Goal: Task Accomplishment & Management: Use online tool/utility

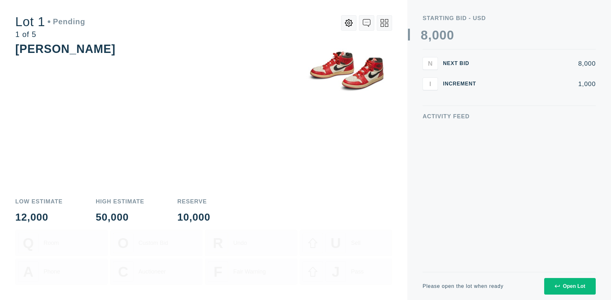
click at [570, 286] on div "Open Lot" at bounding box center [570, 286] width 31 height 6
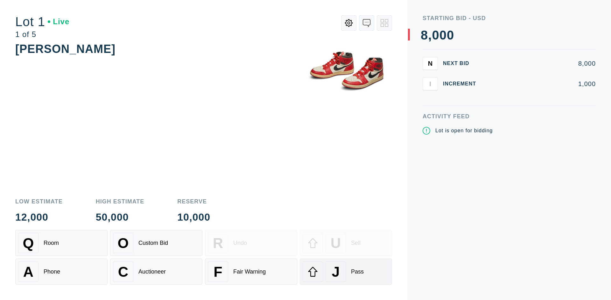
click at [346, 271] on div "J Pass" at bounding box center [346, 271] width 87 height 20
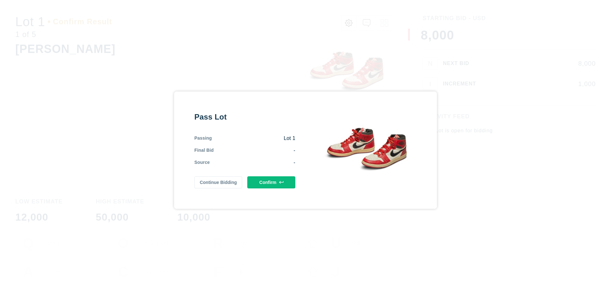
click at [272, 182] on button "Confirm" at bounding box center [271, 182] width 48 height 12
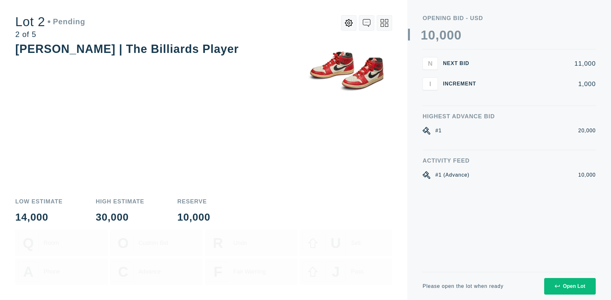
click at [570, 286] on div "Open Lot" at bounding box center [570, 286] width 31 height 6
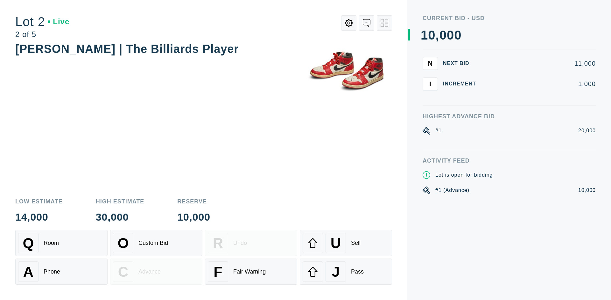
click at [346, 271] on div "J Pass" at bounding box center [346, 271] width 87 height 20
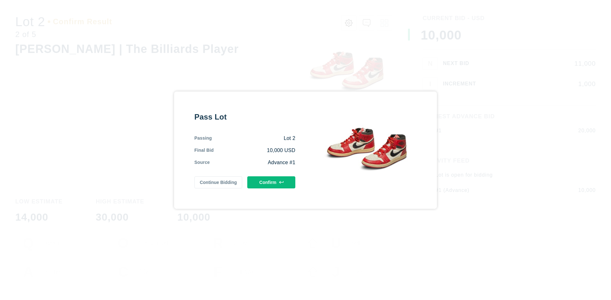
click at [272, 182] on button "Confirm" at bounding box center [271, 182] width 48 height 12
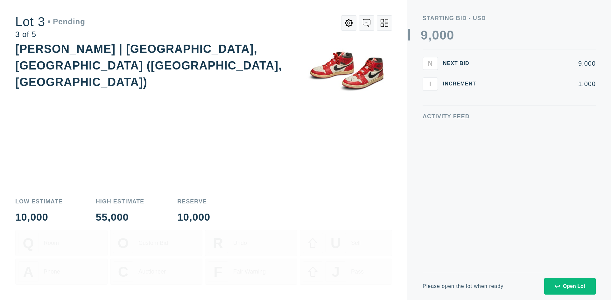
click at [570, 286] on div "Open Lot" at bounding box center [570, 286] width 31 height 6
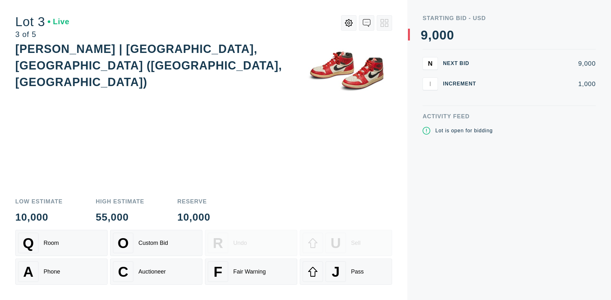
click at [346, 271] on div "J Pass" at bounding box center [346, 271] width 87 height 20
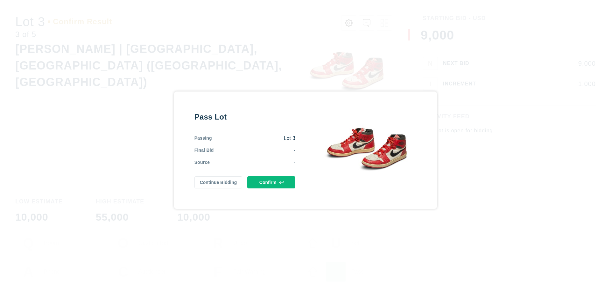
click at [272, 182] on button "Confirm" at bounding box center [271, 182] width 48 height 12
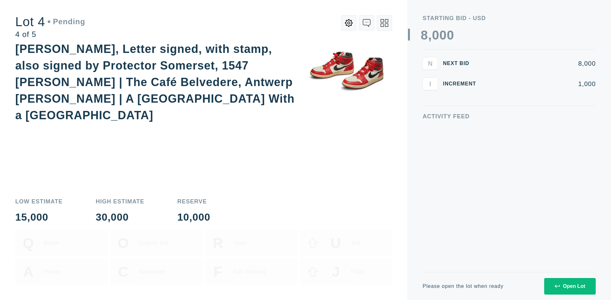
click at [385, 23] on icon at bounding box center [385, 23] width 8 height 8
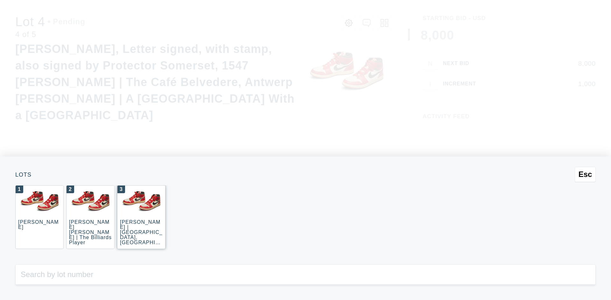
click at [141, 217] on div "3 JOAQUÍN SOROLLA | La Caleta, Málaga (La Caleta Beach, Málaga)" at bounding box center [141, 217] width 48 height 64
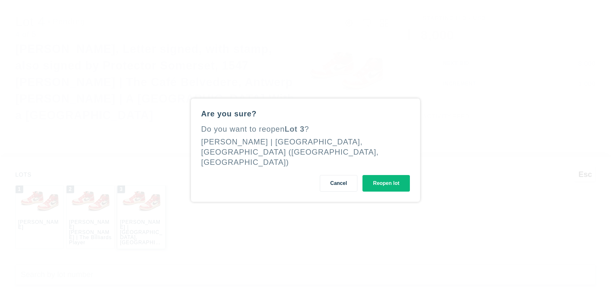
click at [386, 178] on button "Reopen lot" at bounding box center [386, 183] width 47 height 17
